Goal: Information Seeking & Learning: Check status

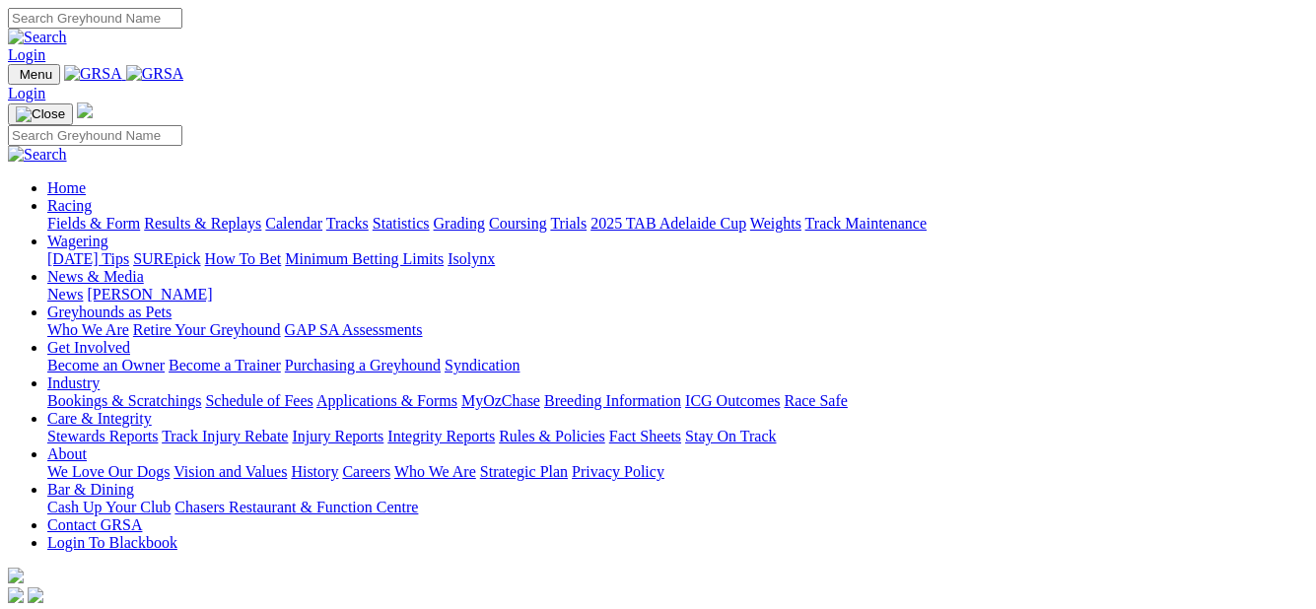
click at [226, 215] on link "Results & Replays" at bounding box center [202, 223] width 117 height 17
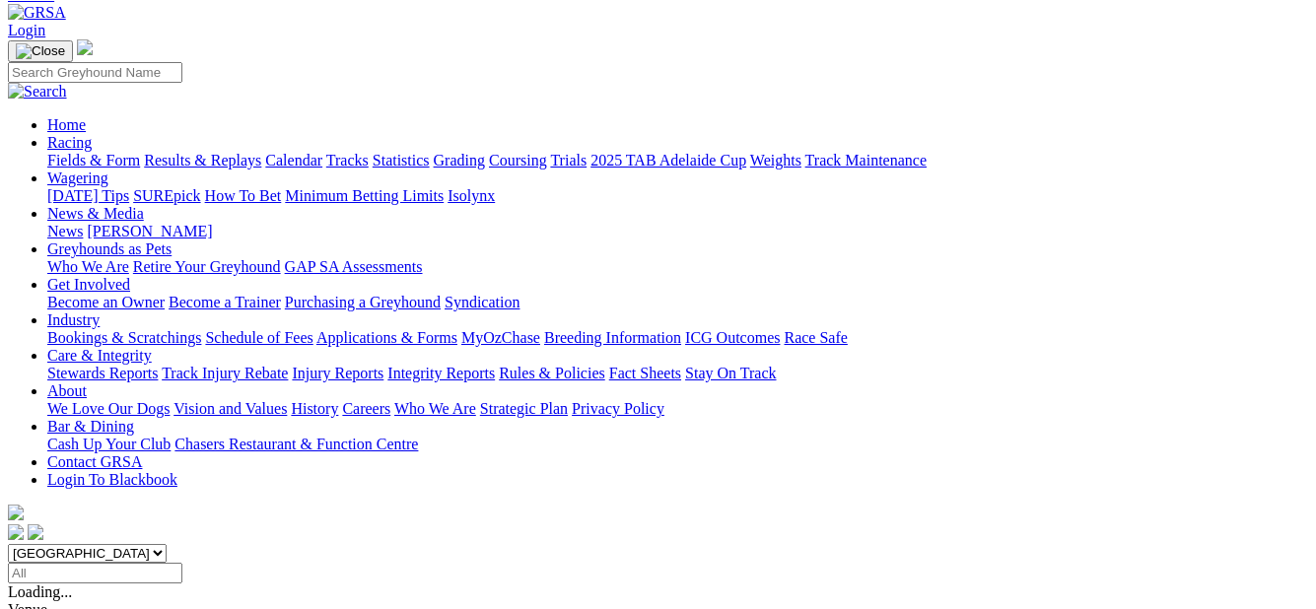
scroll to position [197, 0]
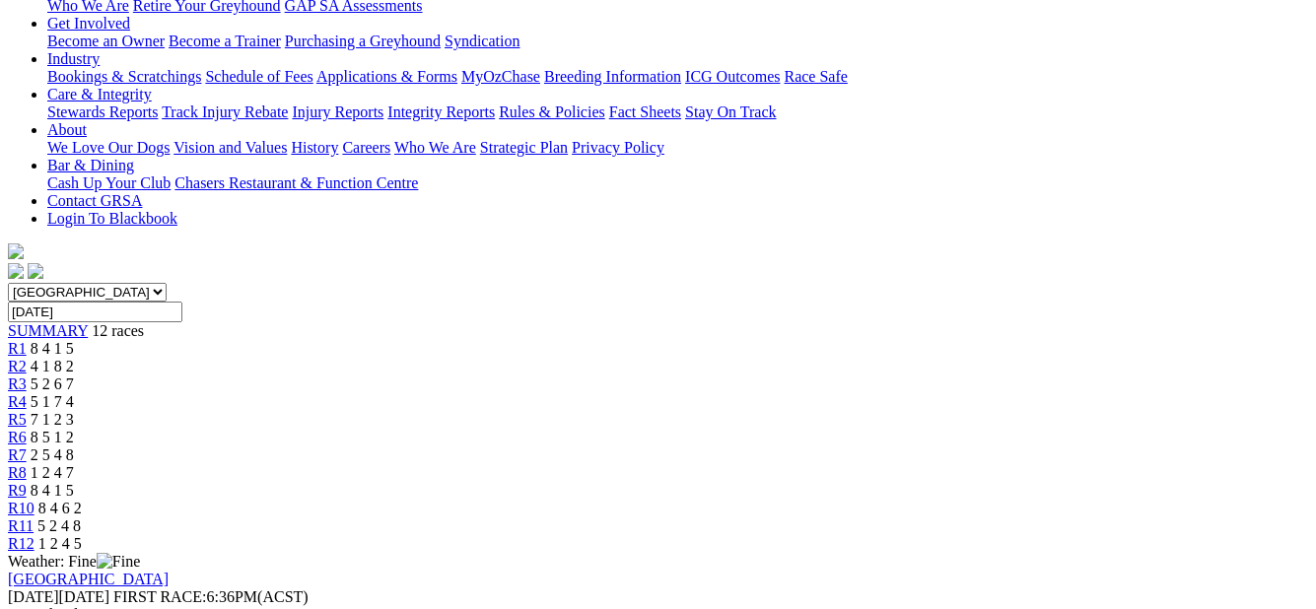
scroll to position [394, 0]
